Goal: Information Seeking & Learning: Learn about a topic

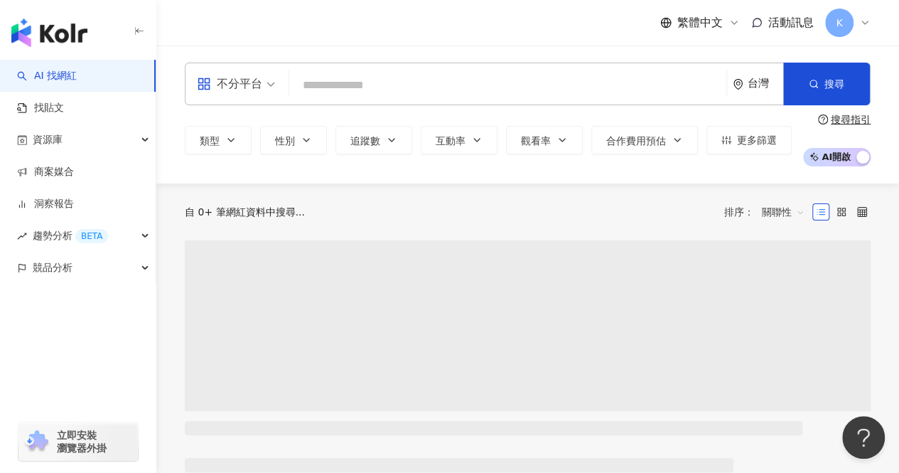
click at [353, 84] on input "search" at bounding box center [508, 85] width 426 height 27
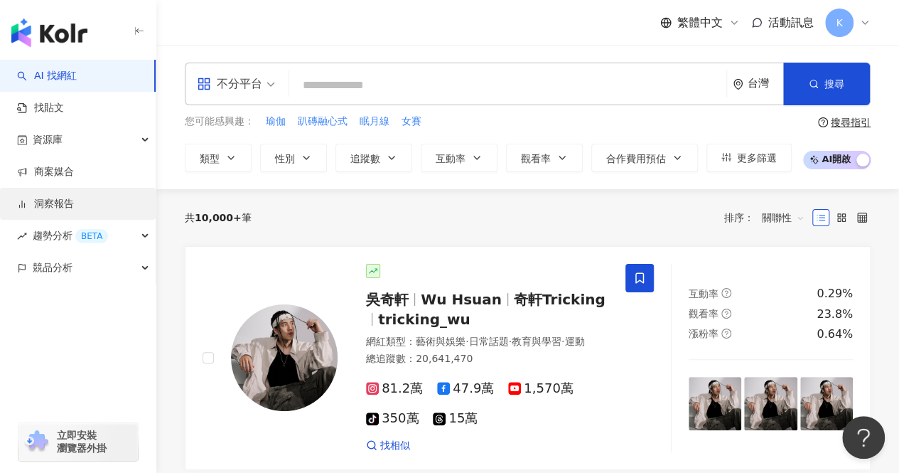
click at [65, 203] on link "洞察報告" at bounding box center [45, 204] width 57 height 14
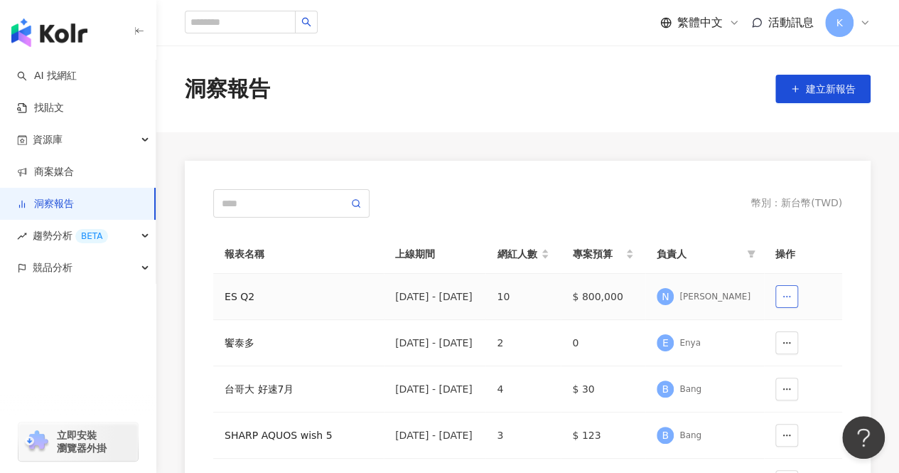
click at [781, 296] on button "button" at bounding box center [787, 296] width 23 height 23
click at [413, 282] on td "2025/7/1 - 2025/8/31" at bounding box center [435, 297] width 102 height 46
click at [466, 304] on td "2025/7/1 - 2025/8/31" at bounding box center [435, 297] width 102 height 46
click at [239, 299] on div "ES Q2" at bounding box center [299, 297] width 148 height 16
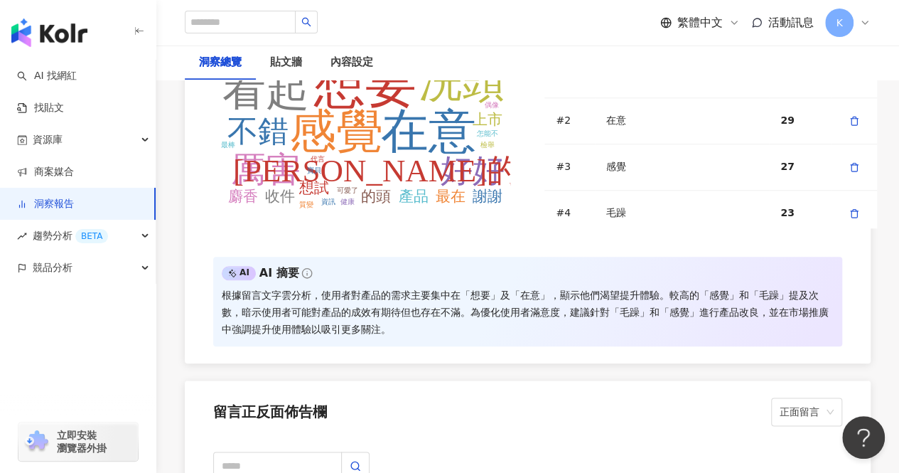
scroll to position [3340, 0]
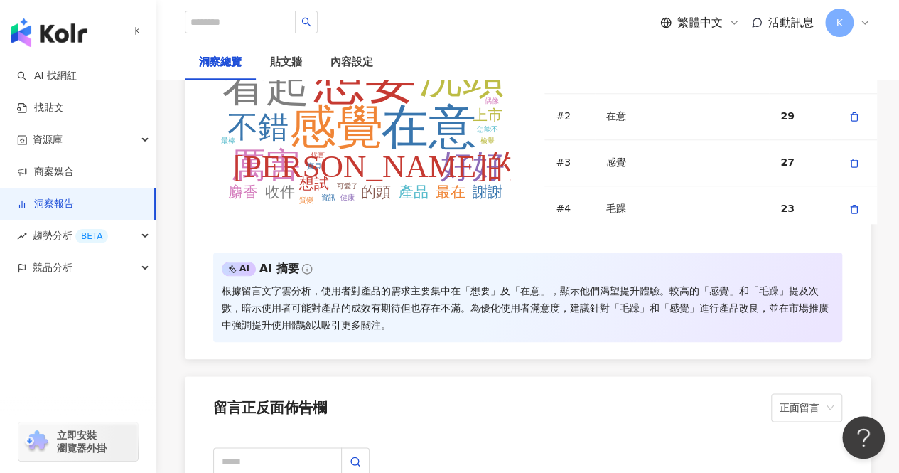
click at [429, 292] on div "根據留言文字雲分析，使用者對產品的需求主要集中在「想要」及「在意」，顯示他們渴望提升體驗。較高的「感覺」和「毛躁」提及次數，暗示使用者可能對產品的成效有期待但…" at bounding box center [528, 307] width 612 height 51
click at [326, 287] on div "根據留言文字雲分析，使用者對產品的需求主要集中在「想要」及「在意」，顯示他們渴望提升體驗。較高的「感覺」和「毛躁」提及次數，暗示使用者可能對產品的成效有期待但…" at bounding box center [528, 307] width 612 height 51
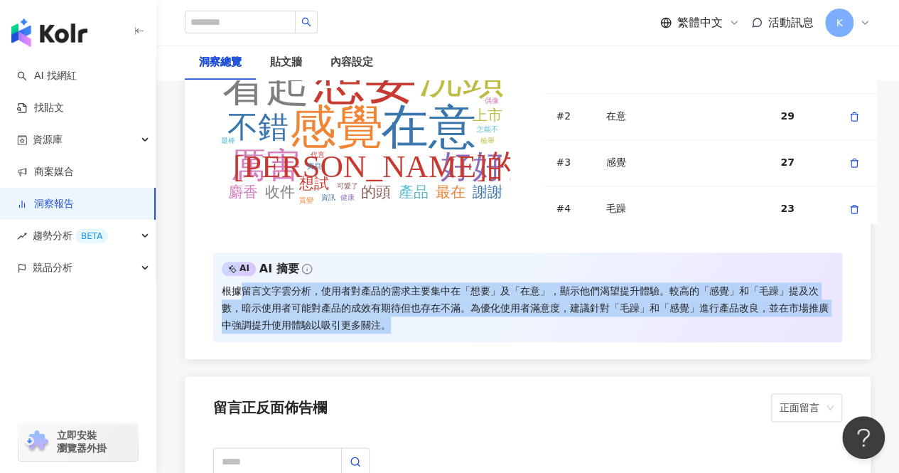
drag, startPoint x: 242, startPoint y: 289, endPoint x: 407, endPoint y: 318, distance: 167.4
click at [407, 318] on div "根據留言文字雲分析，使用者對產品的需求主要集中在「想要」及「在意」，顯示他們渴望提升體驗。較高的「感覺」和「毛躁」提及次數，暗示使用者可能對產品的成效有期待但…" at bounding box center [528, 307] width 612 height 51
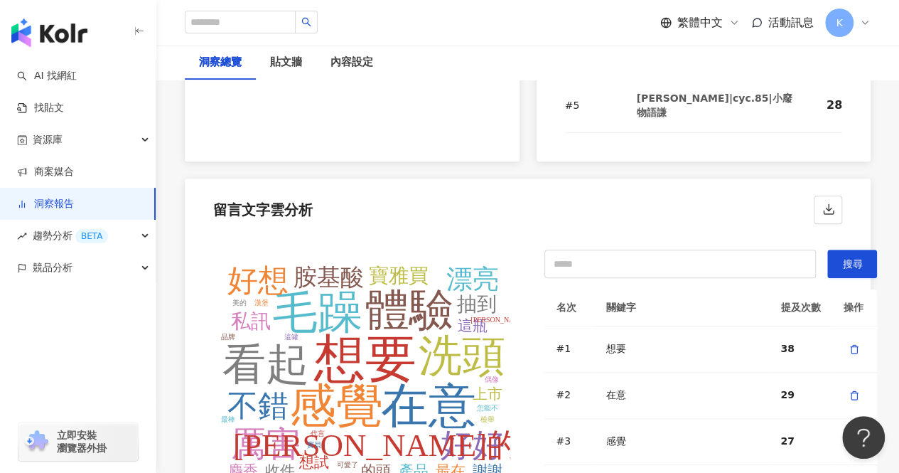
scroll to position [3056, 0]
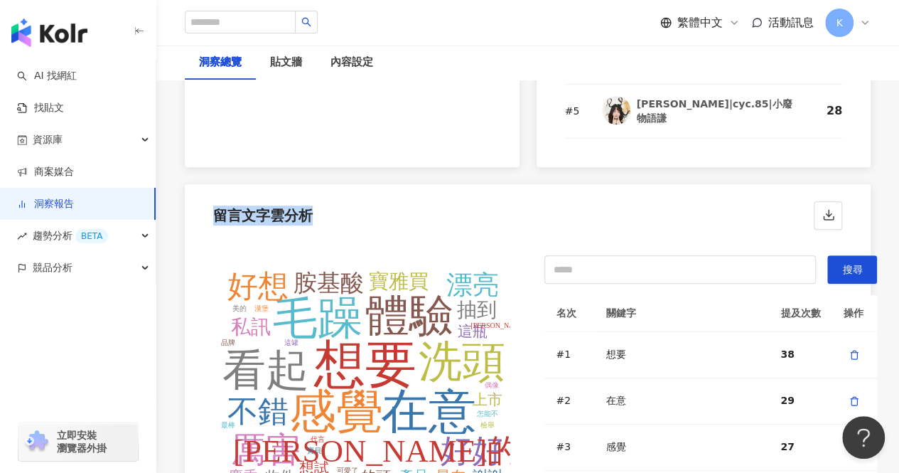
drag, startPoint x: 336, startPoint y: 214, endPoint x: 209, endPoint y: 213, distance: 126.5
click at [209, 213] on div "留言文字雲分析" at bounding box center [528, 211] width 686 height 54
copy div "留言文字雲分析"
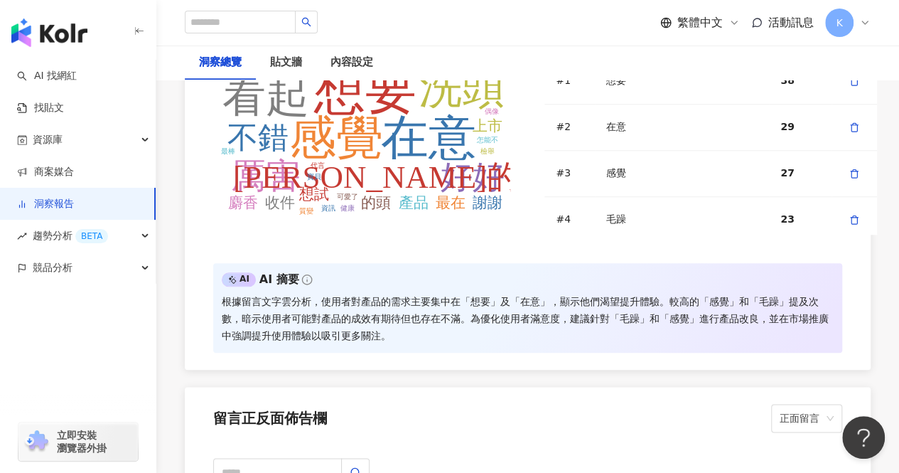
scroll to position [3340, 0]
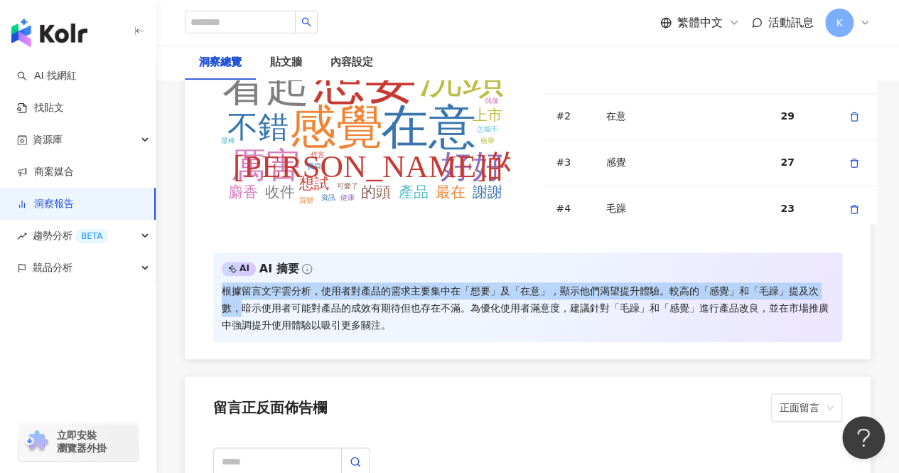
drag, startPoint x: 218, startPoint y: 287, endPoint x: 240, endPoint y: 306, distance: 28.7
click at [240, 306] on div "AI AI 摘要 根據留言文字雲分析，使用者對產品的需求主要集中在「想要」及「在意」，顯示他們渴望提升體驗。較高的「感覺」和「毛躁」提及次數，暗示使用者可能對…" at bounding box center [527, 297] width 629 height 90
copy div "根據留言文字雲分析，使用者對產品的需求主要集中在「想要」及「在意」，顯示他們渴望提升體驗。較高的「感覺」和「毛躁」提及次數，"
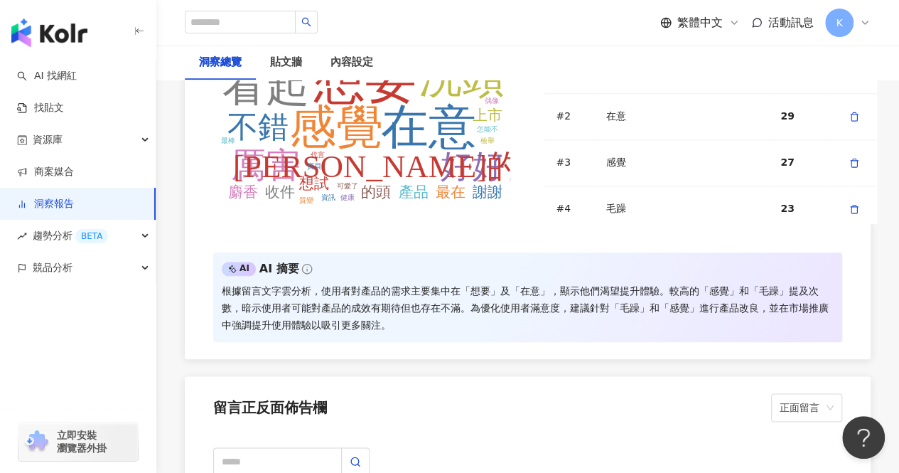
click at [350, 129] on tspan "感覺" at bounding box center [336, 127] width 94 height 52
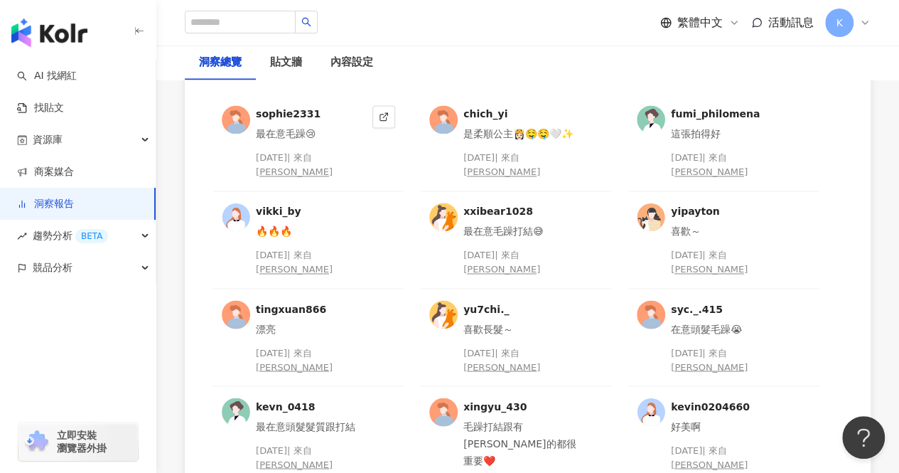
scroll to position [3767, 0]
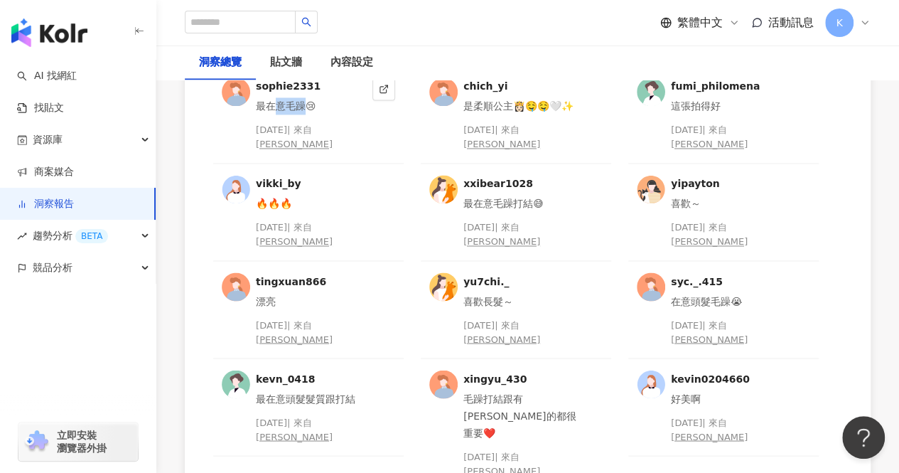
drag, startPoint x: 272, startPoint y: 103, endPoint x: 311, endPoint y: 102, distance: 39.1
click at [309, 102] on div "最在意毛躁😢" at bounding box center [311, 105] width 111 height 17
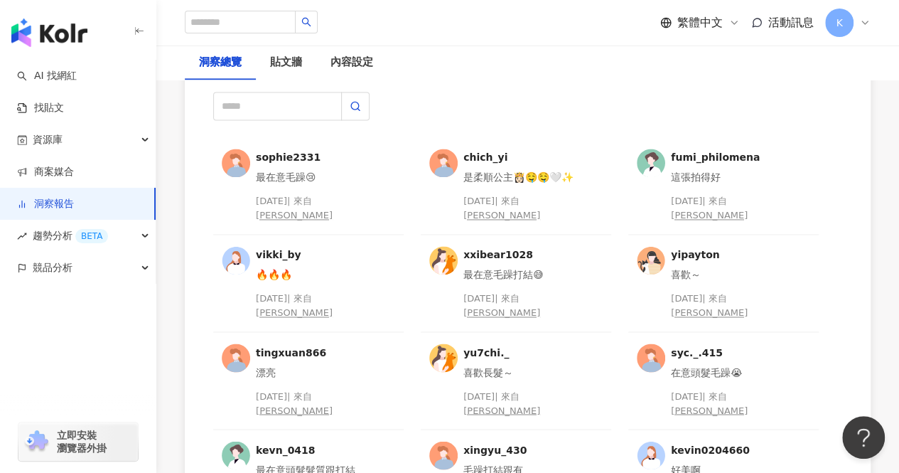
click at [847, 234] on div "sophie2331 最在意毛躁😢 2025/7/12 | 來自 陳語謙 chich_yi 是柔順公主👸🏻🤤🤤🤍✨ 2025/7/11 | 來自 陳語謙 fu…" at bounding box center [528, 352] width 686 height 554
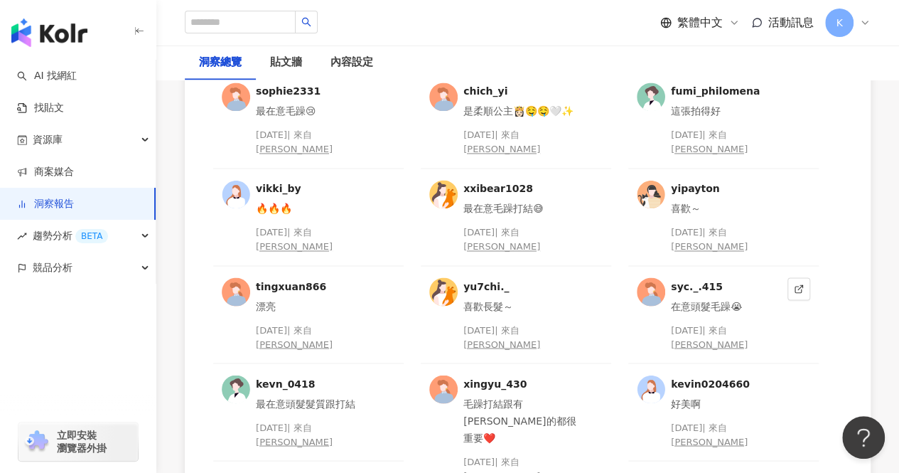
scroll to position [3838, 0]
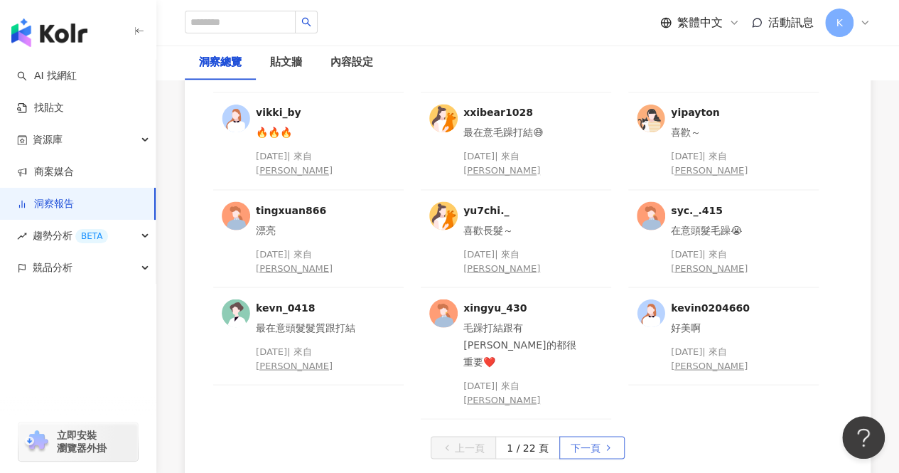
click at [593, 436] on span "下一頁" at bounding box center [586, 447] width 30 height 23
